Goal: Information Seeking & Learning: Learn about a topic

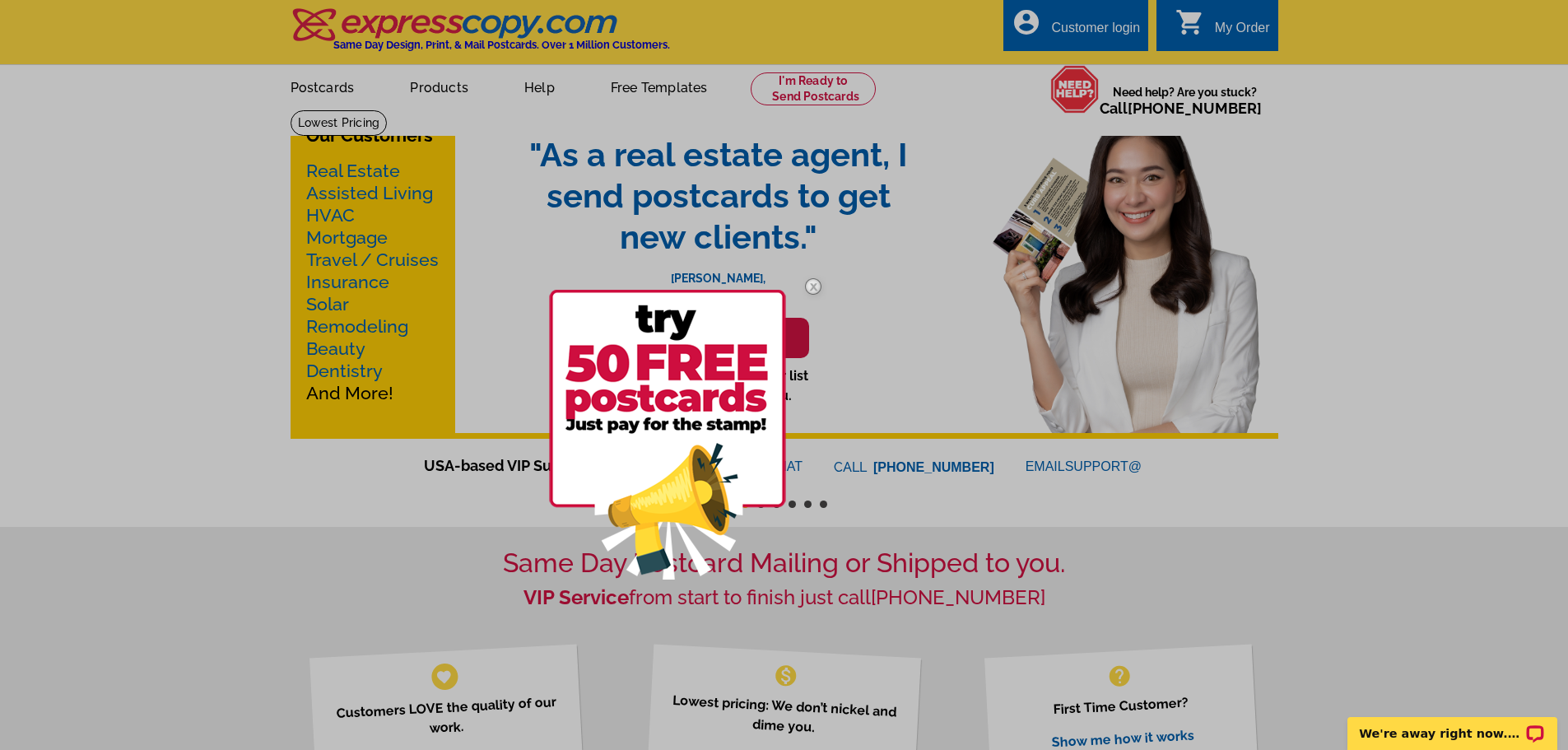
click at [671, 514] on img at bounding box center [668, 435] width 237 height 290
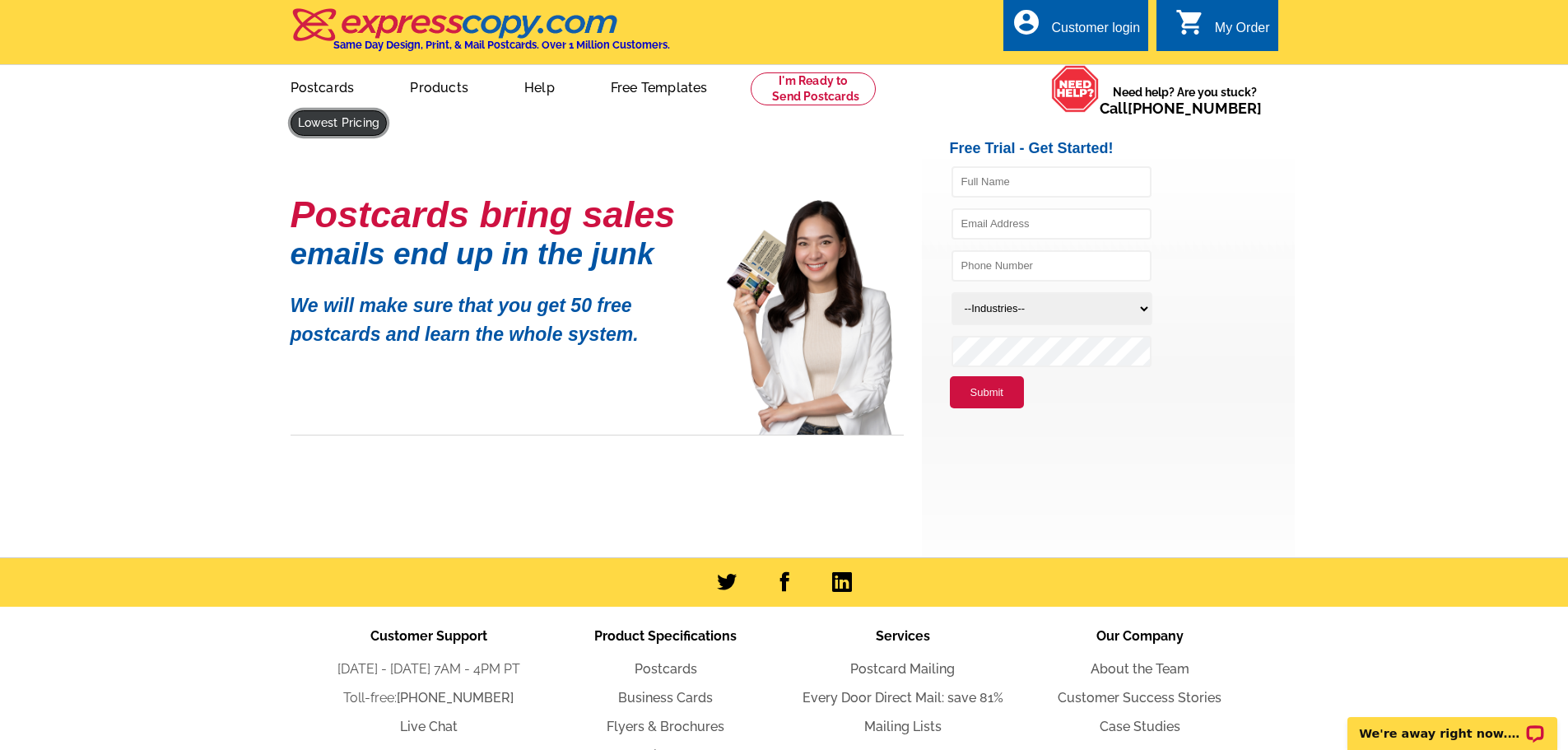
click at [388, 110] on link at bounding box center [339, 123] width 98 height 26
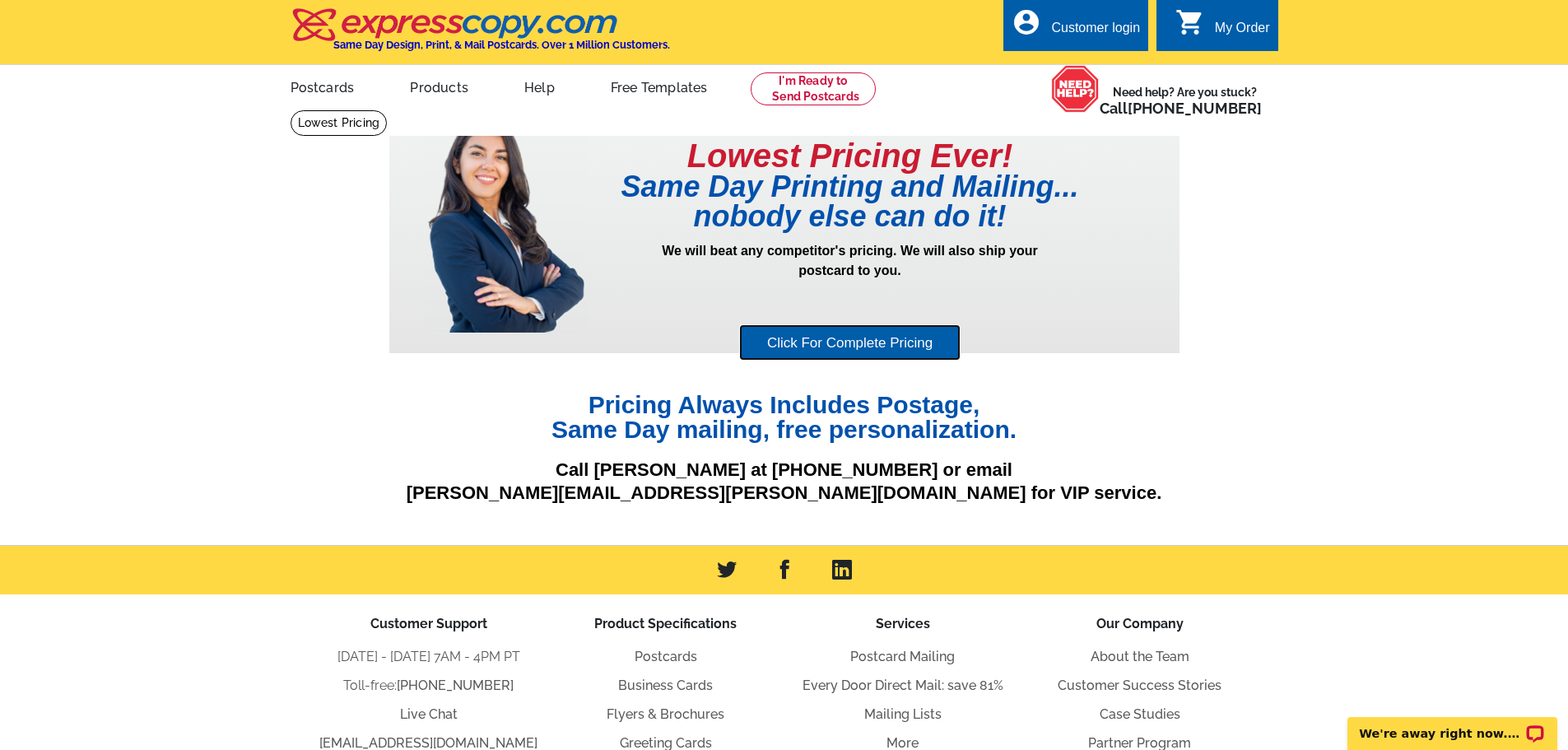
click at [795, 353] on link "Click For Complete Pricing" at bounding box center [849, 342] width 221 height 37
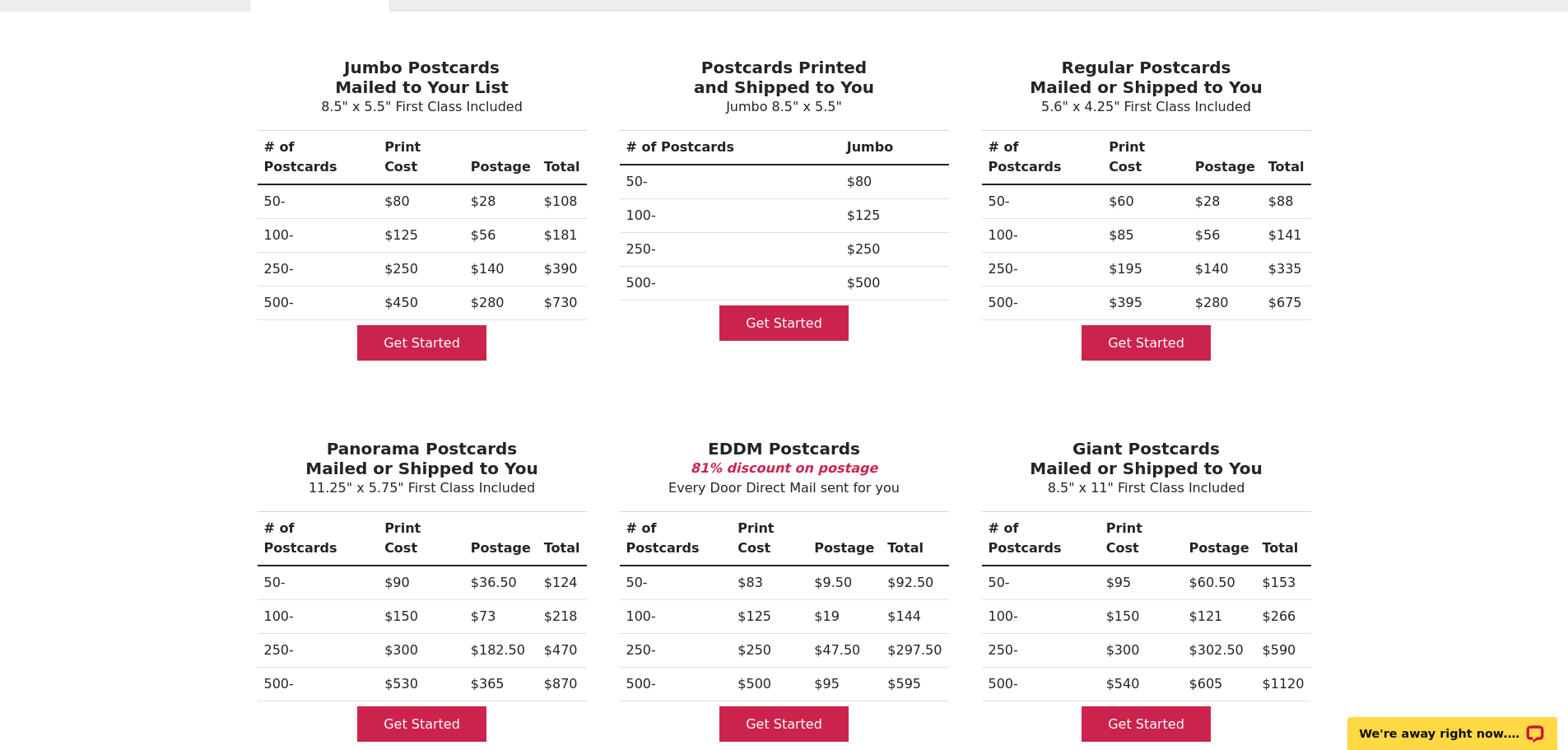
scroll to position [165, 0]
